Goal: Navigation & Orientation: Find specific page/section

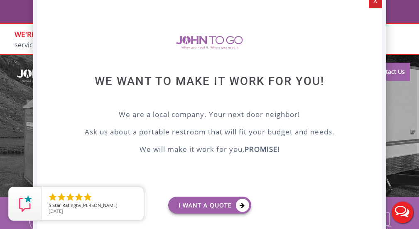
click at [374, 2] on div "X" at bounding box center [375, 1] width 13 height 14
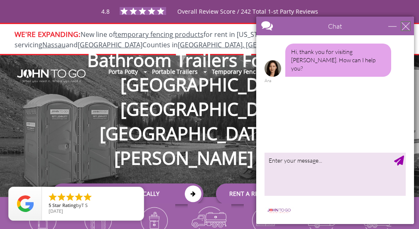
click at [403, 27] on div "close" at bounding box center [406, 26] width 8 height 8
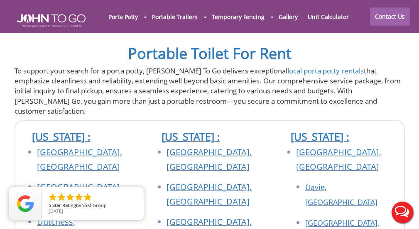
scroll to position [3519, 0]
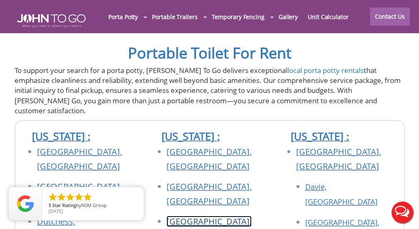
click at [189, 216] on link "[GEOGRAPHIC_DATA], [GEOGRAPHIC_DATA]" at bounding box center [209, 229] width 85 height 26
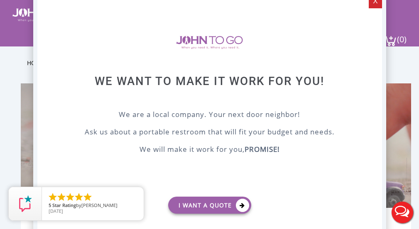
click at [374, 3] on div "X" at bounding box center [375, 1] width 13 height 14
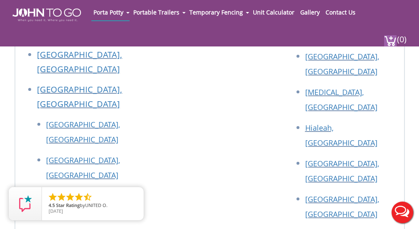
scroll to position [3550, 0]
